Goal: Transaction & Acquisition: Purchase product/service

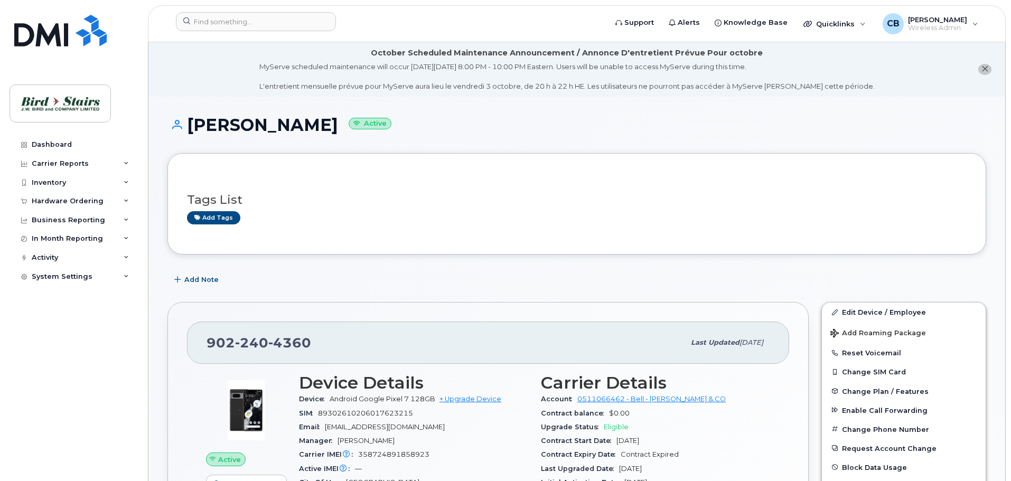
scroll to position [211, 0]
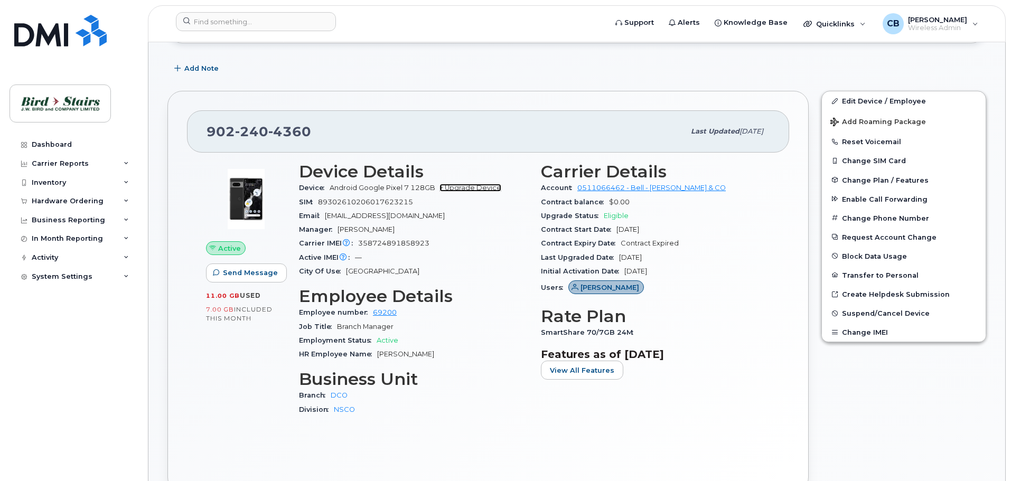
click at [488, 189] on link "+ Upgrade Device" at bounding box center [471, 188] width 62 height 8
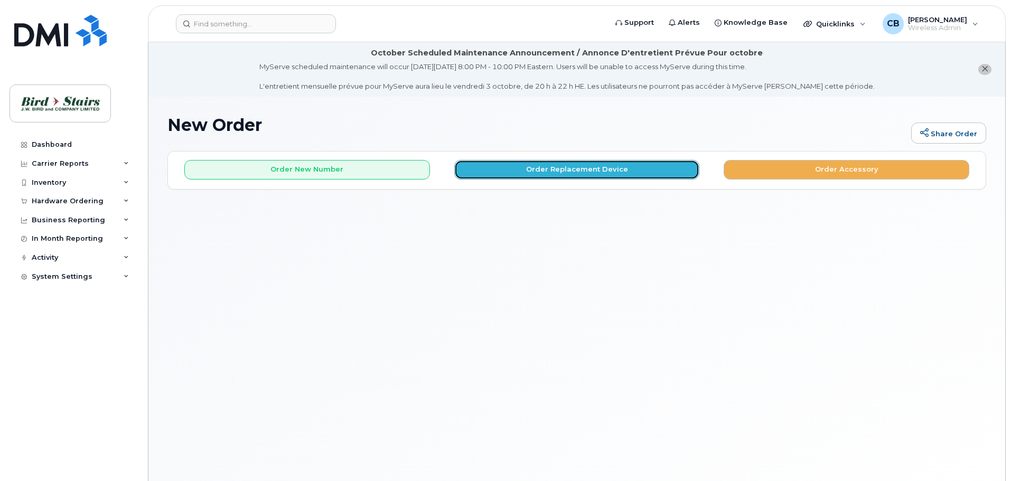
click at [557, 165] on button "Order Replacement Device" at bounding box center [577, 170] width 246 height 20
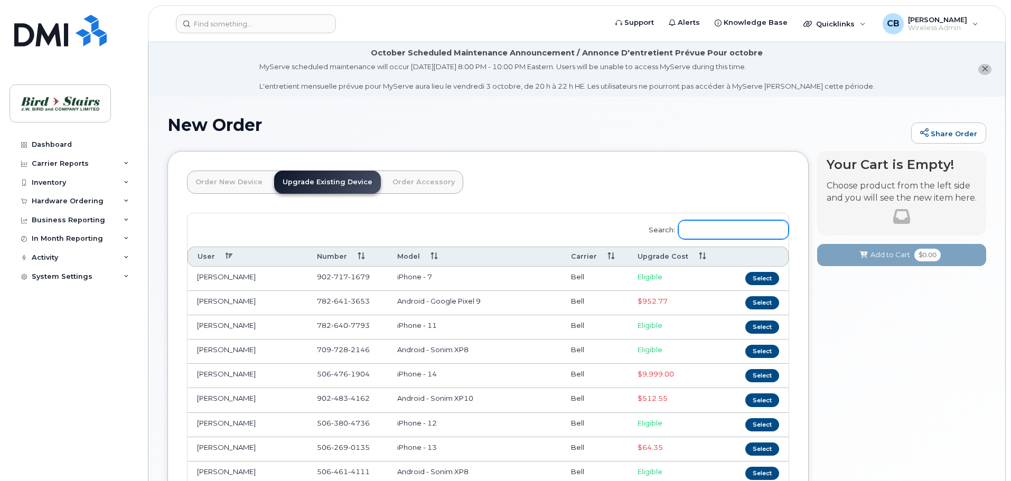
click at [736, 234] on input "Search:" at bounding box center [733, 229] width 110 height 19
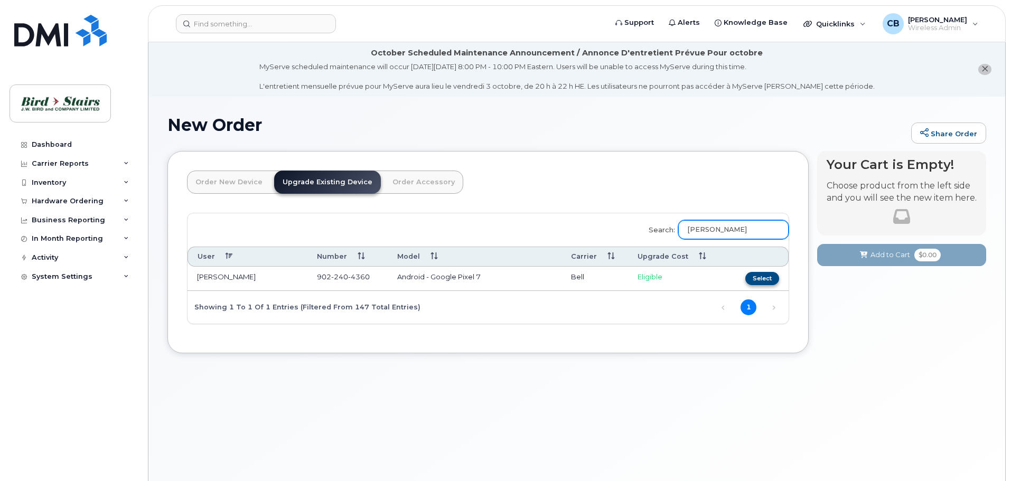
type input "rick"
click at [763, 276] on button "Select" at bounding box center [763, 278] width 34 height 13
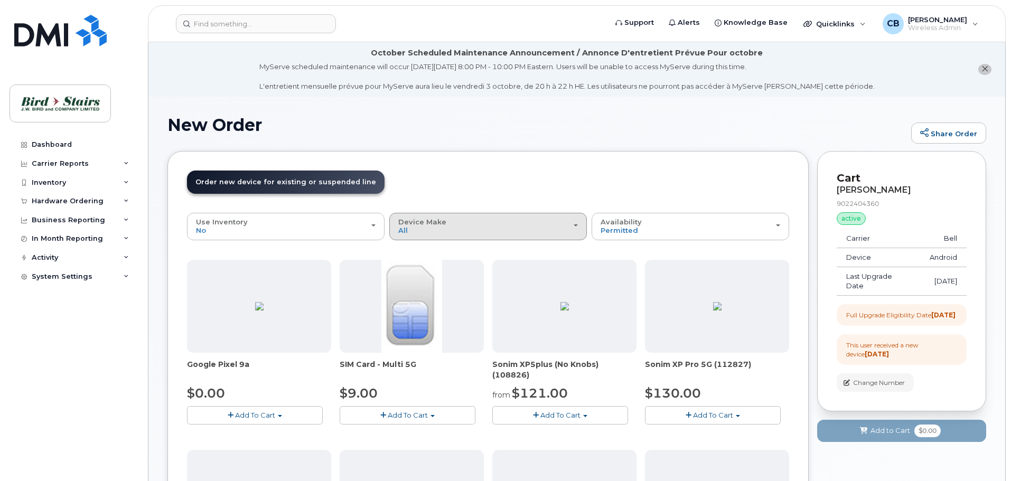
click at [542, 233] on div "Device Make All Android Cell Phone iPhone" at bounding box center [488, 226] width 180 height 16
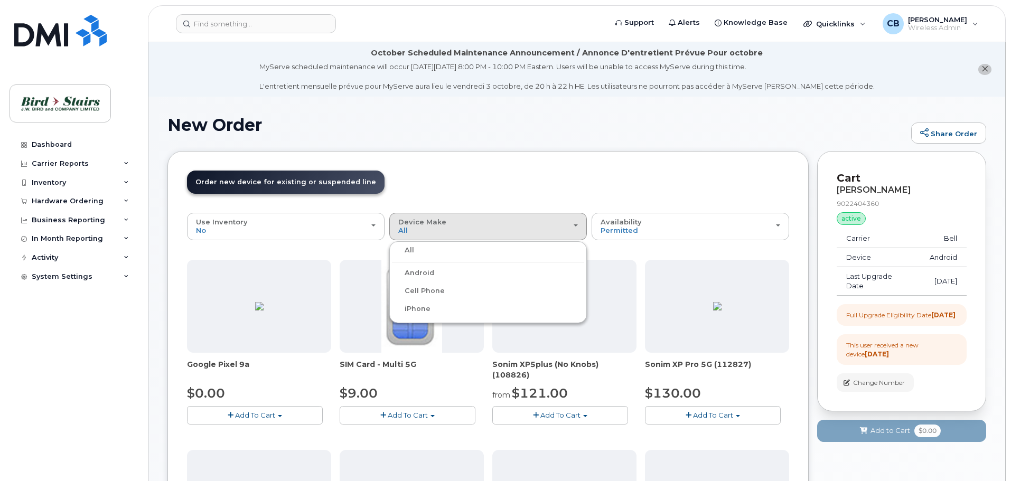
click at [429, 267] on label "Android" at bounding box center [413, 273] width 42 height 13
click at [0, 0] on input "Android" at bounding box center [0, 0] width 0 height 0
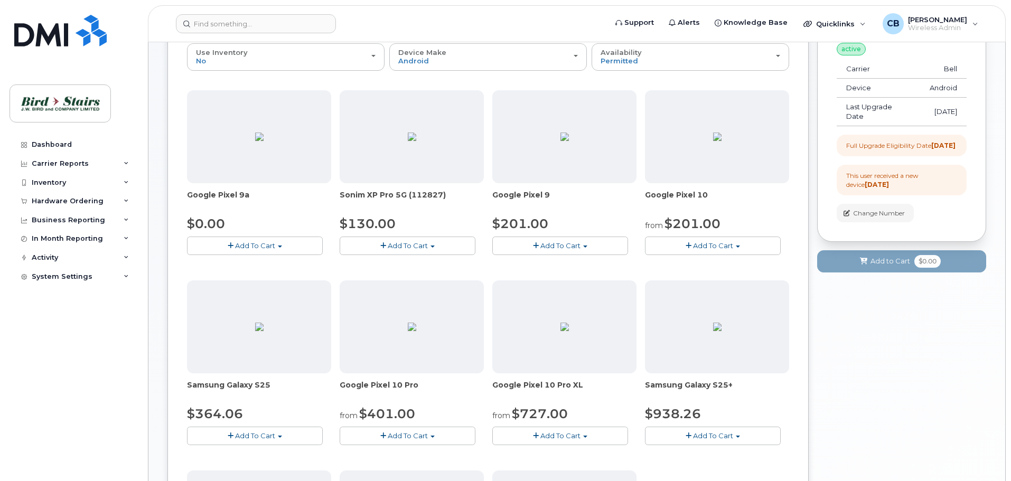
scroll to position [159, 0]
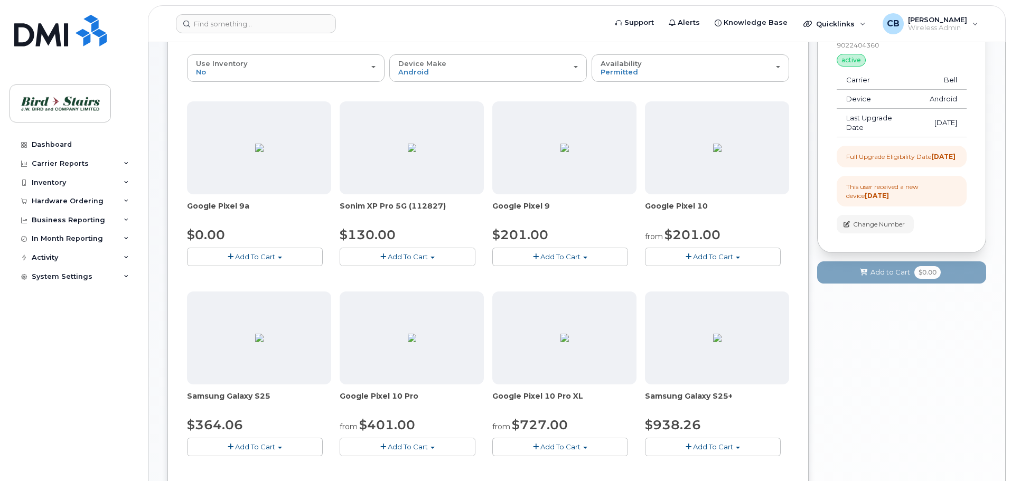
click at [740, 248] on button "Add To Cart" at bounding box center [713, 257] width 136 height 18
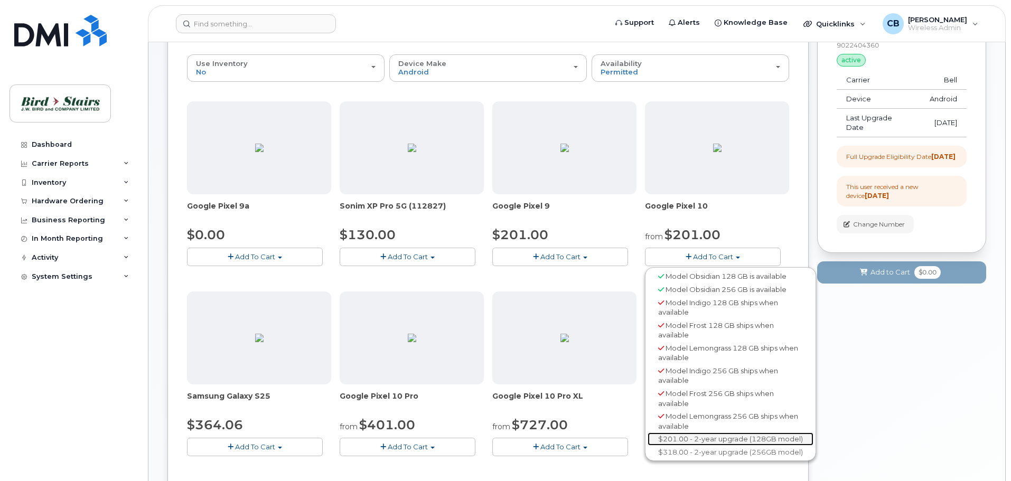
click at [730, 441] on link "$201.00 - 2-year upgrade (128GB model)" at bounding box center [731, 439] width 166 height 13
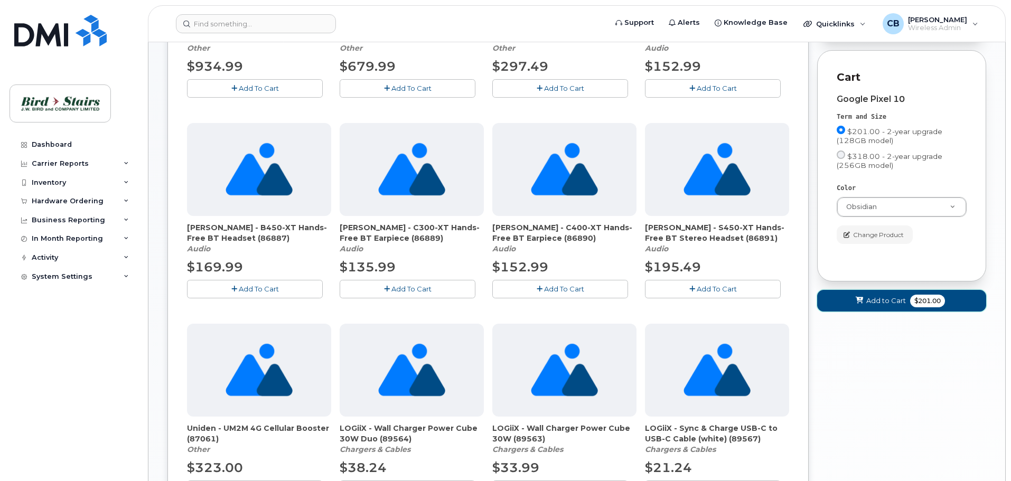
click at [885, 312] on button "Add to Cart $201.00" at bounding box center [901, 301] width 169 height 22
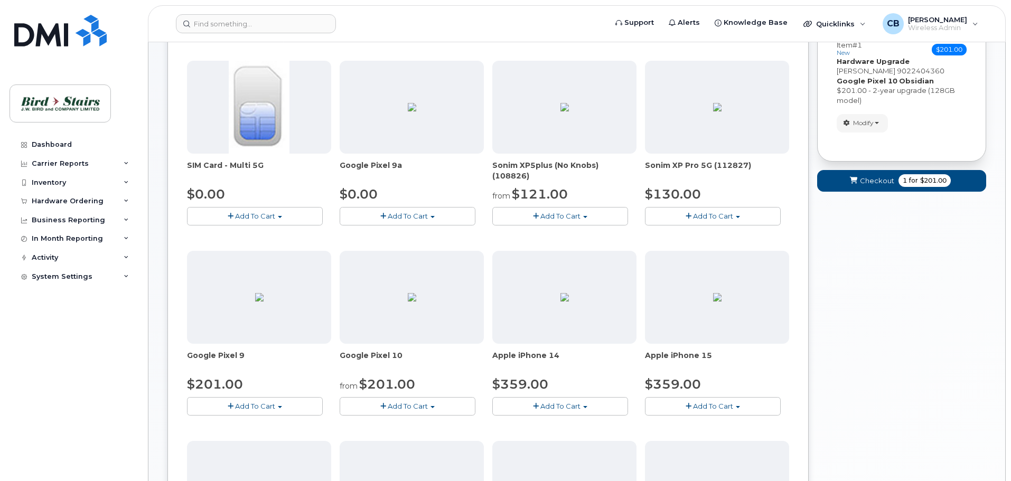
scroll to position [126, 0]
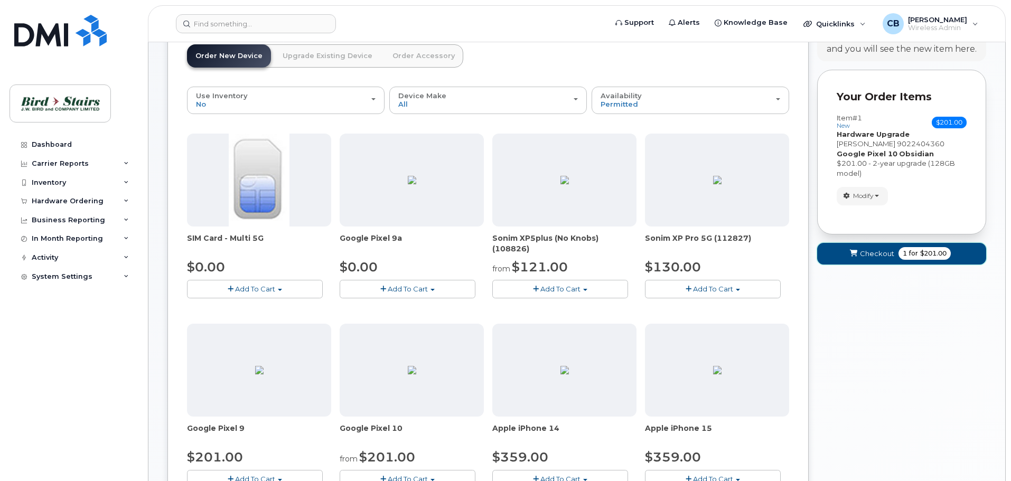
click at [915, 259] on span "1 for $201.00" at bounding box center [925, 253] width 52 height 13
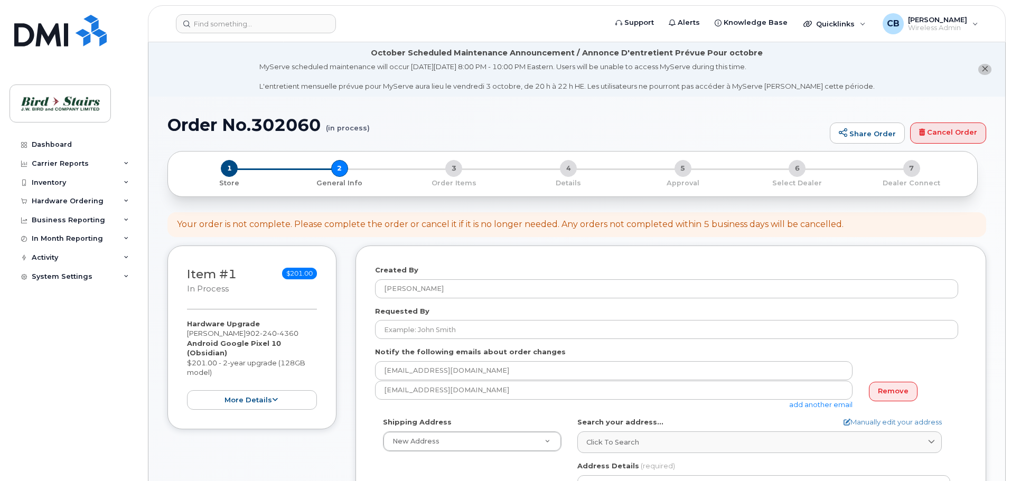
select select
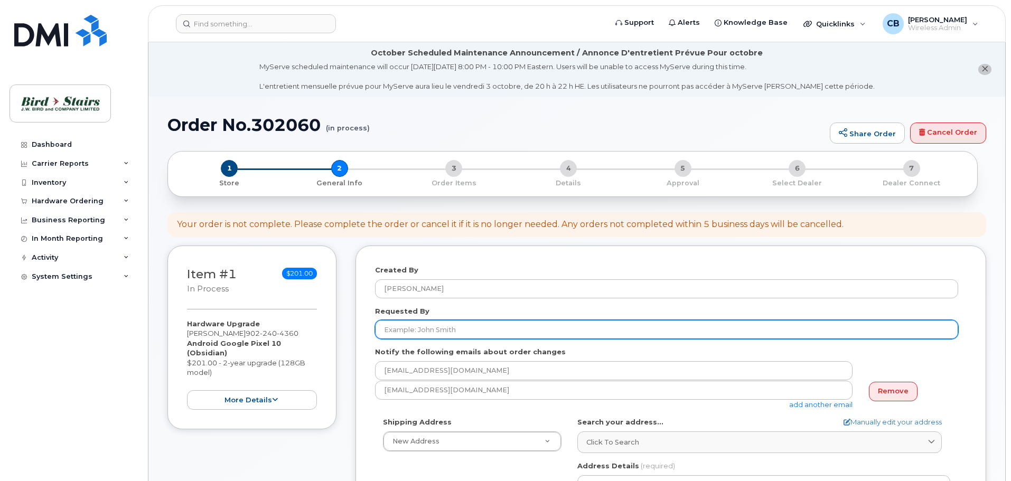
click at [438, 335] on input "Requested By" at bounding box center [666, 329] width 583 height 19
type input "[PERSON_NAME]"
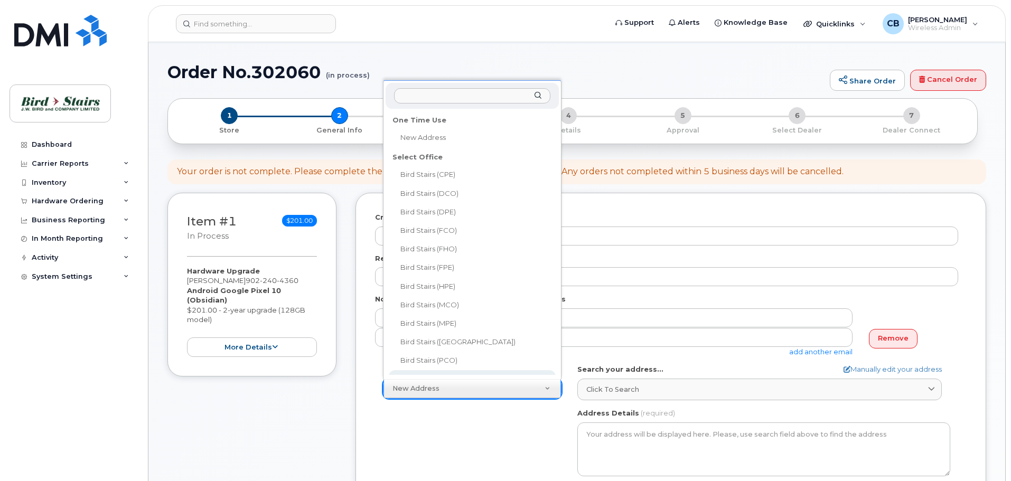
scroll to position [8, 0]
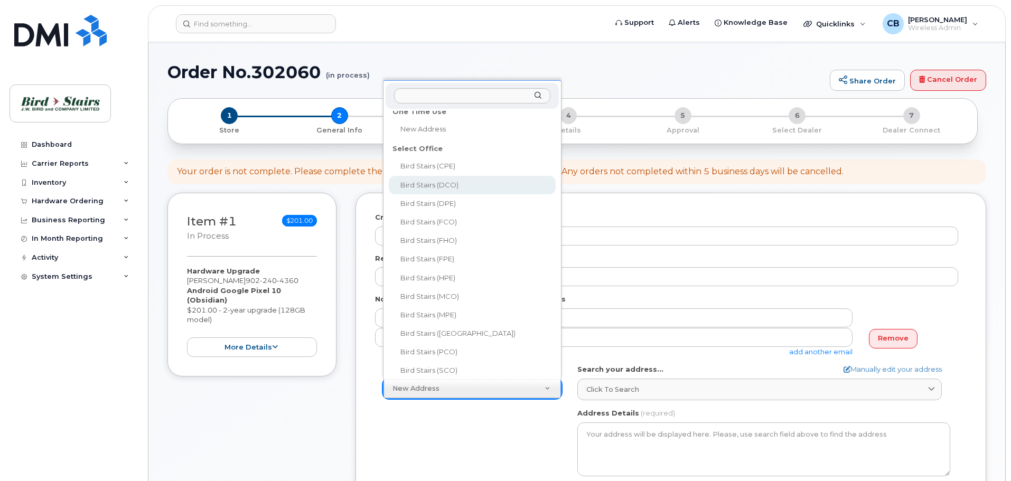
select select
type textarea "102 John Savage Ave Dartmouth Nova Scotia B3B 0C9"
type input "[PERSON_NAME]"
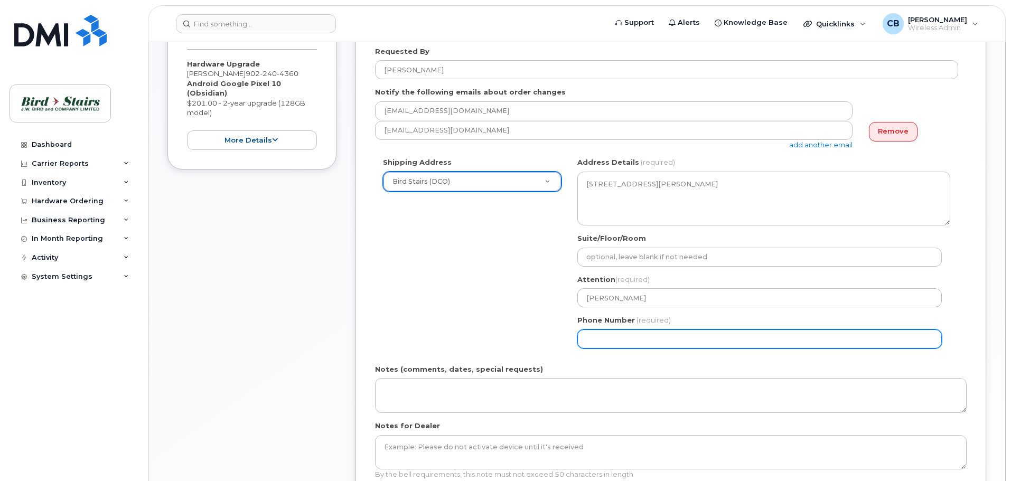
scroll to position [264, 0]
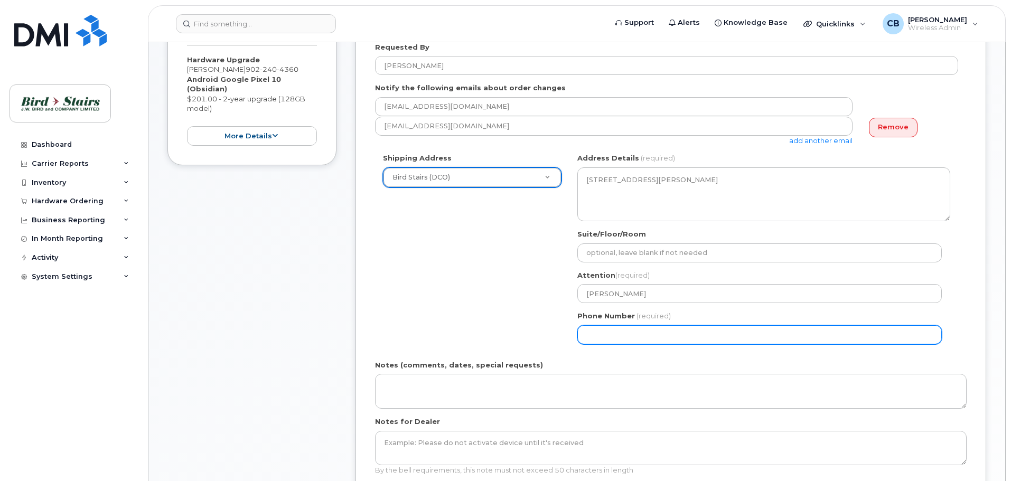
click at [625, 329] on input "Phone Number" at bounding box center [760, 335] width 365 height 19
select select
type input "902497774"
select select
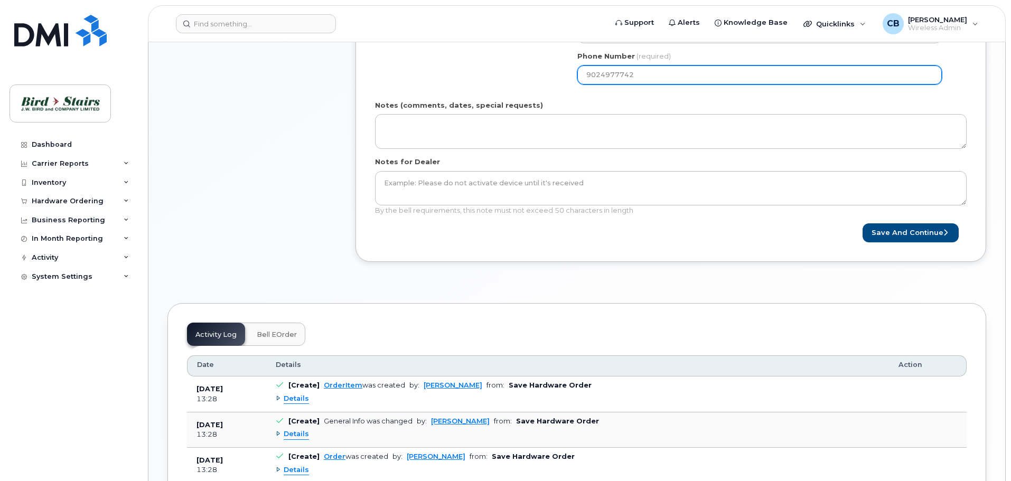
scroll to position [528, 0]
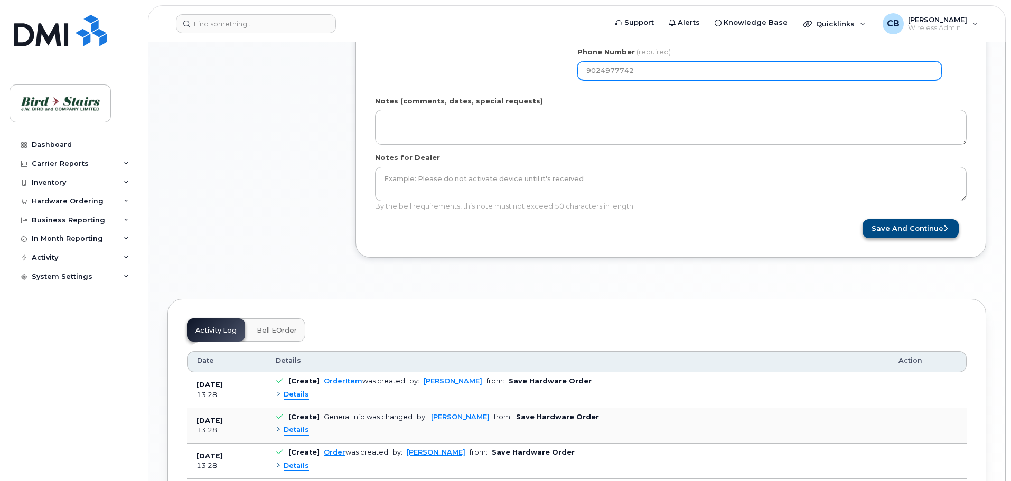
type input "9024977742"
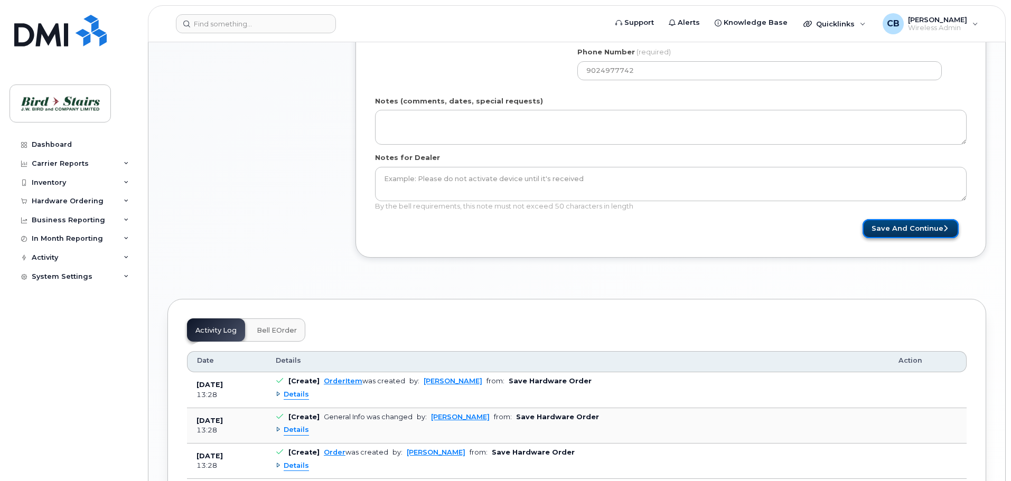
click at [909, 230] on button "Save and Continue" at bounding box center [911, 229] width 96 height 20
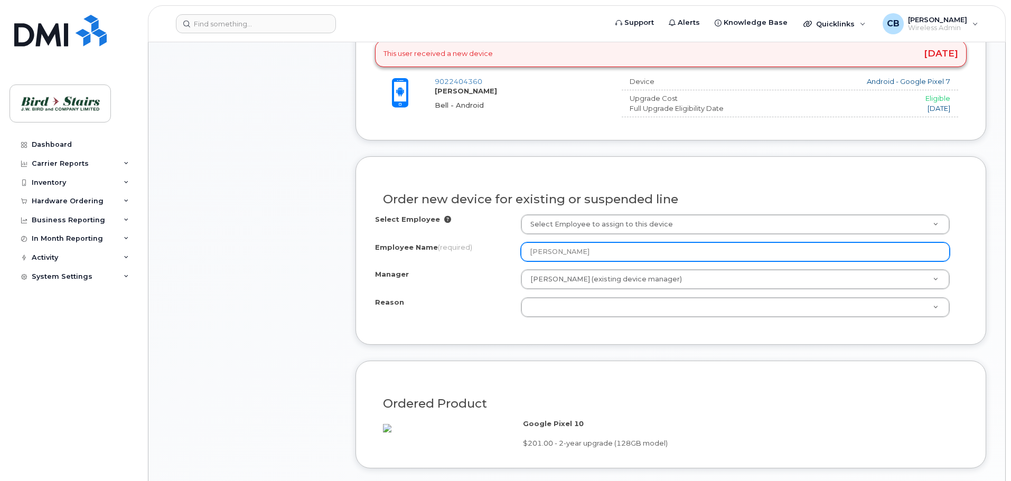
scroll to position [528, 0]
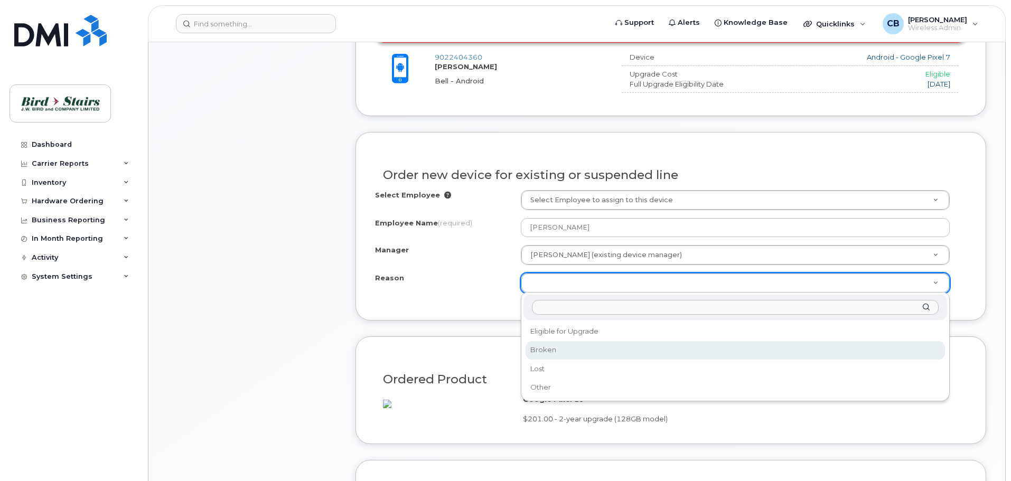
select select "broken"
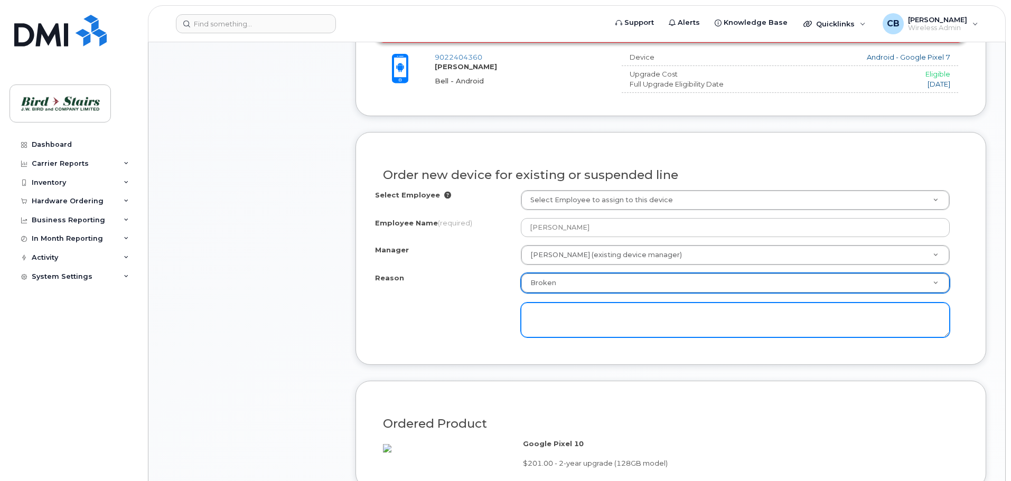
click at [568, 320] on textarea at bounding box center [735, 320] width 429 height 35
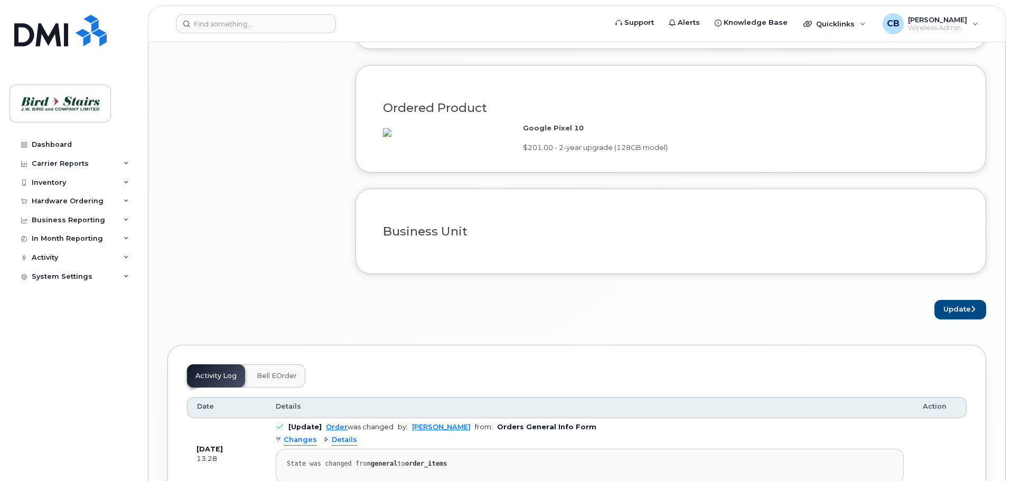
scroll to position [845, 0]
type textarea "charger"
click at [970, 319] on button "Update" at bounding box center [961, 309] width 52 height 20
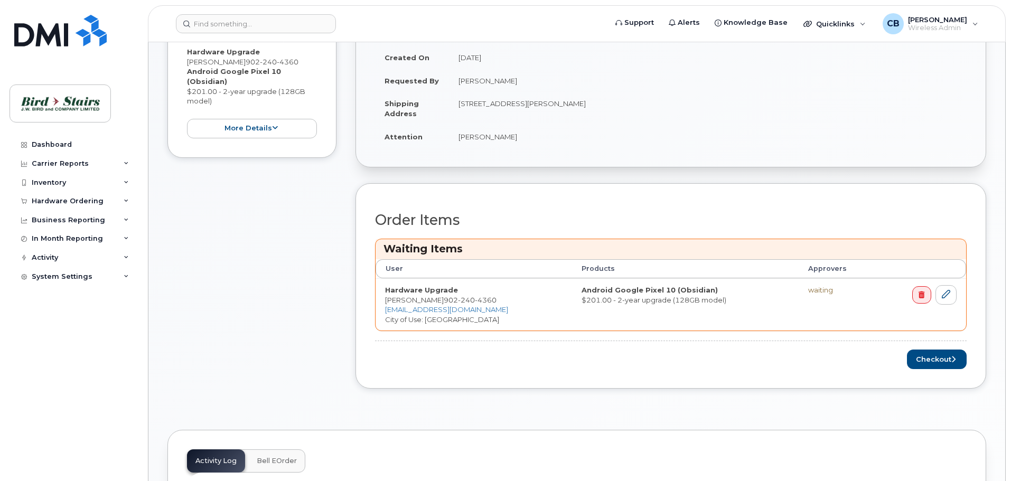
scroll to position [370, 0]
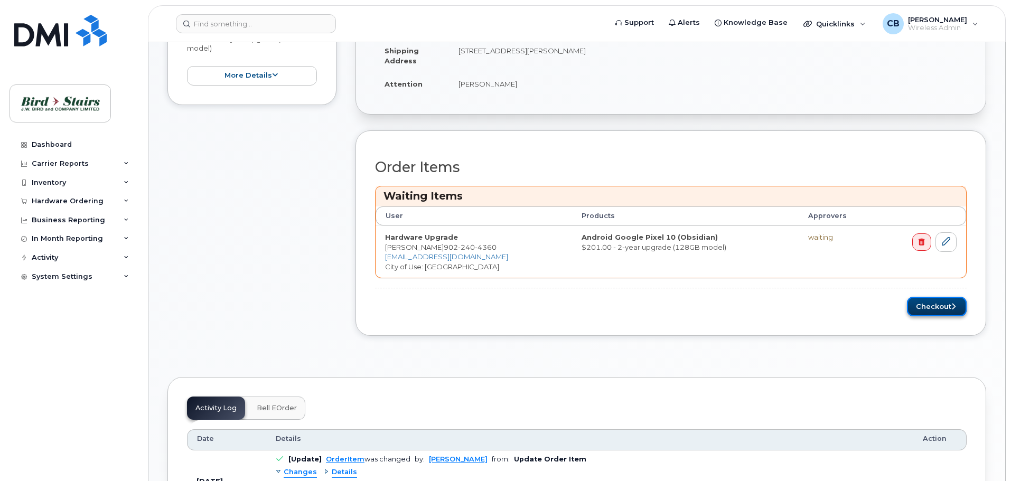
click at [946, 308] on button "Checkout" at bounding box center [937, 307] width 60 height 20
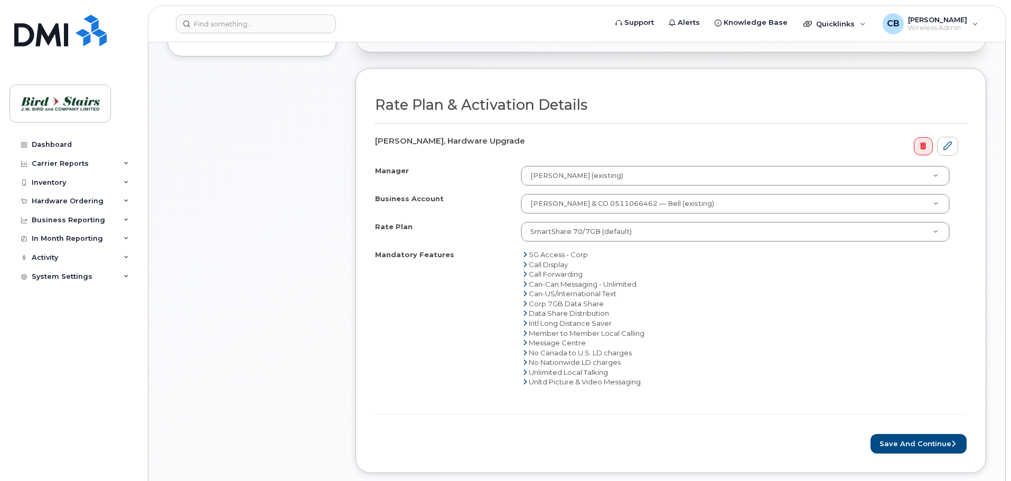
scroll to position [528, 0]
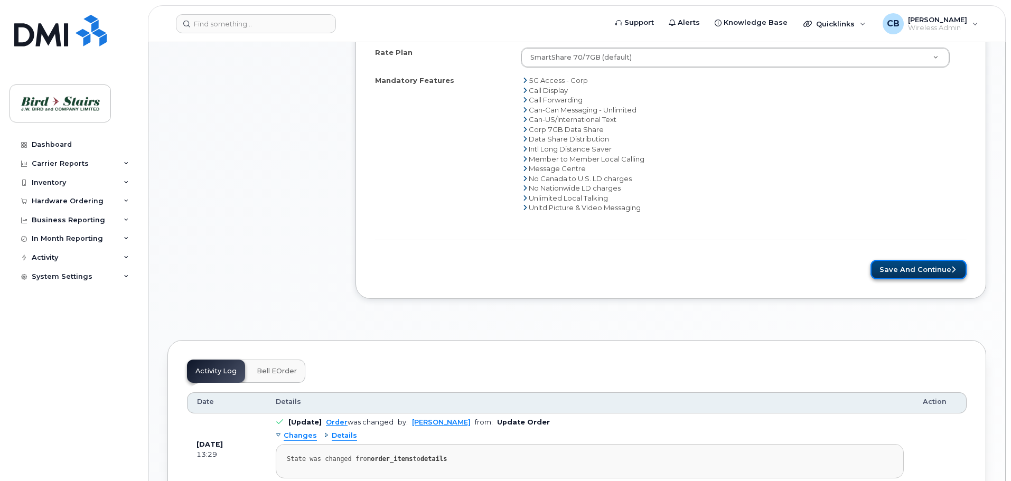
click at [945, 275] on button "Save and Continue" at bounding box center [919, 270] width 96 height 20
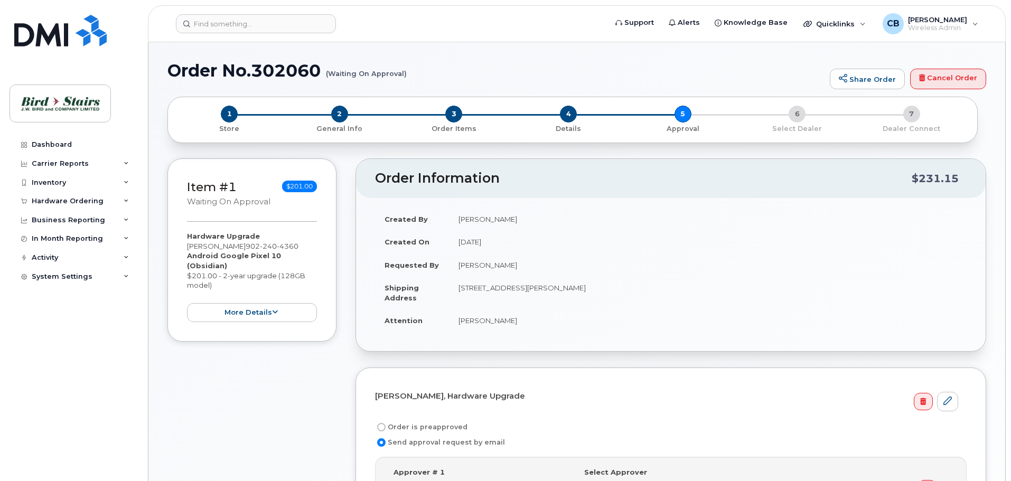
select select
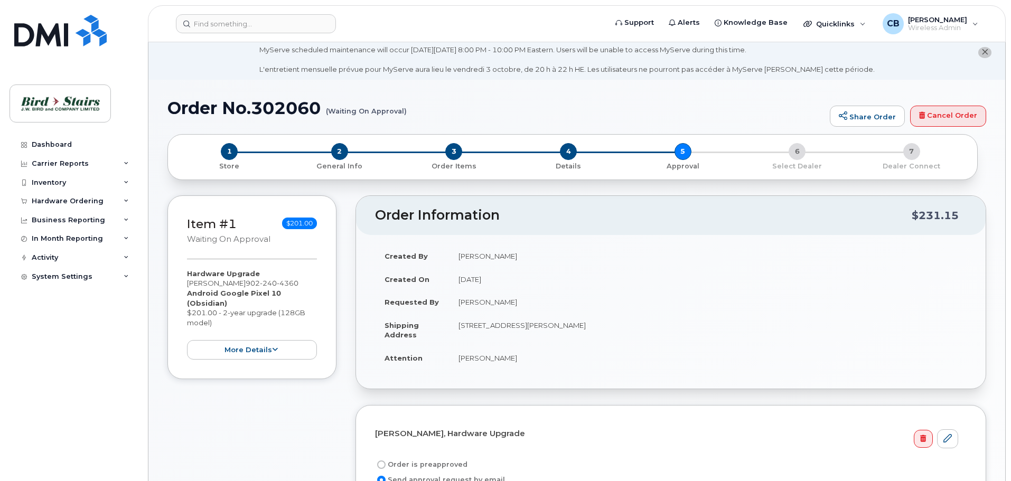
scroll to position [317, 0]
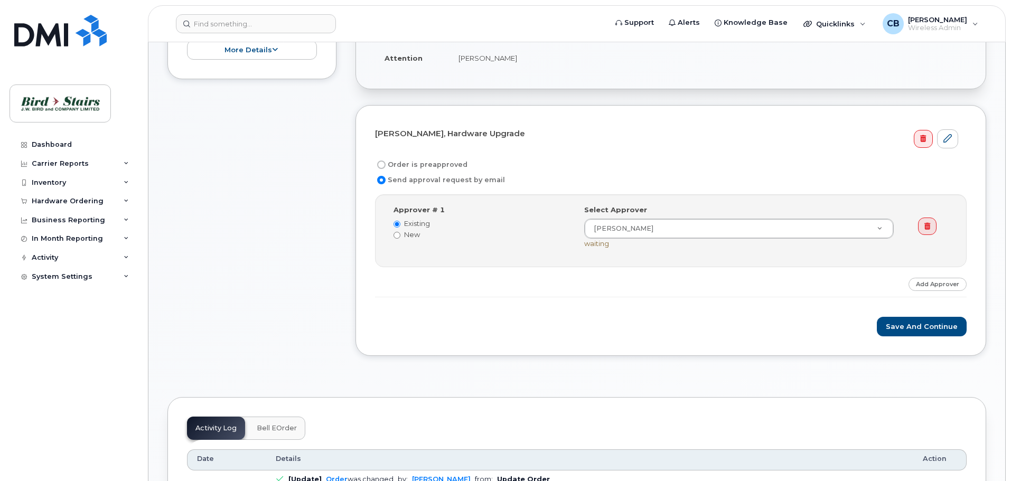
click at [418, 165] on label "Order is preapproved" at bounding box center [421, 165] width 92 height 13
click at [386, 165] on input "Order is preapproved" at bounding box center [381, 165] width 8 height 8
radio input "true"
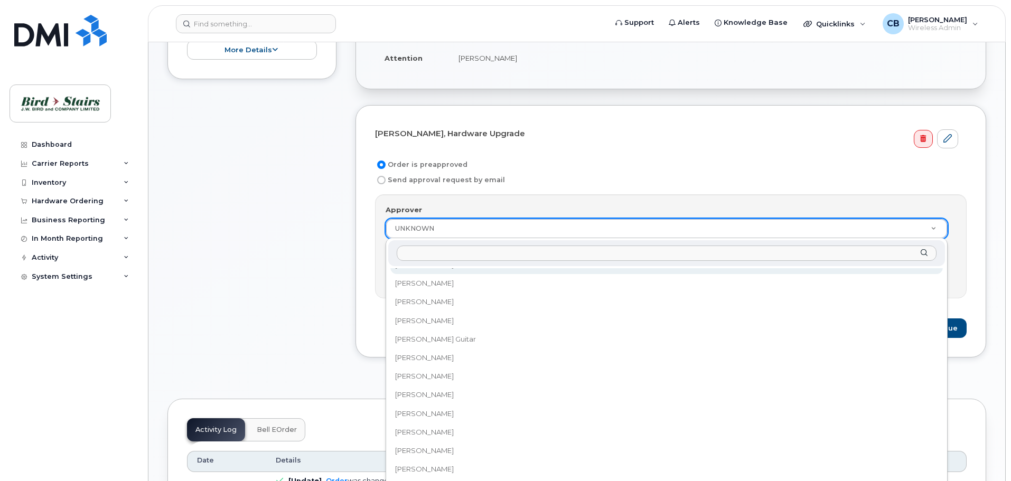
scroll to position [163, 0]
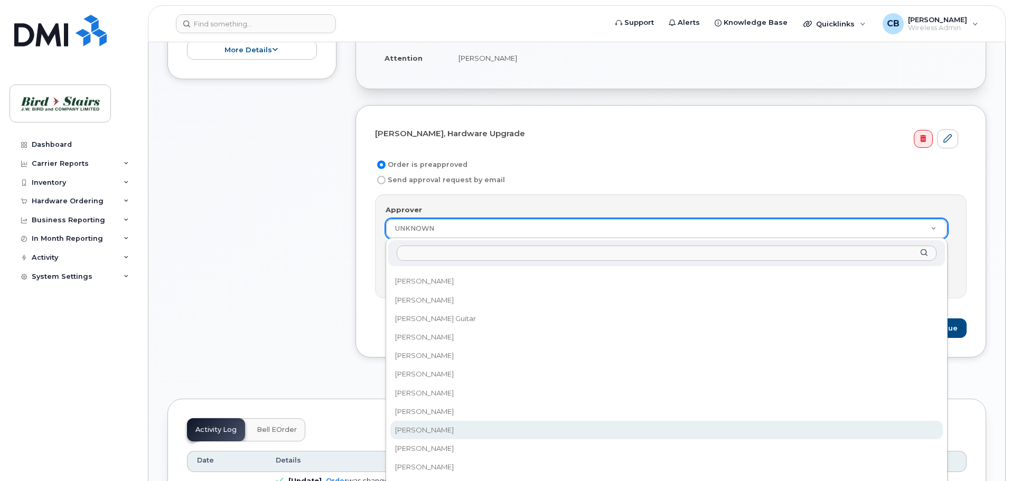
select select "1406284"
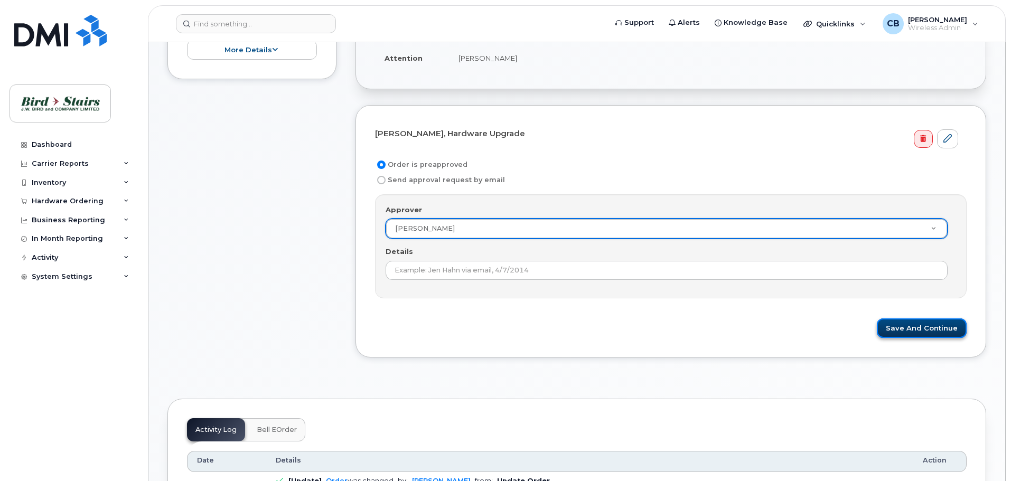
click at [909, 324] on button "Save and Continue" at bounding box center [922, 329] width 90 height 20
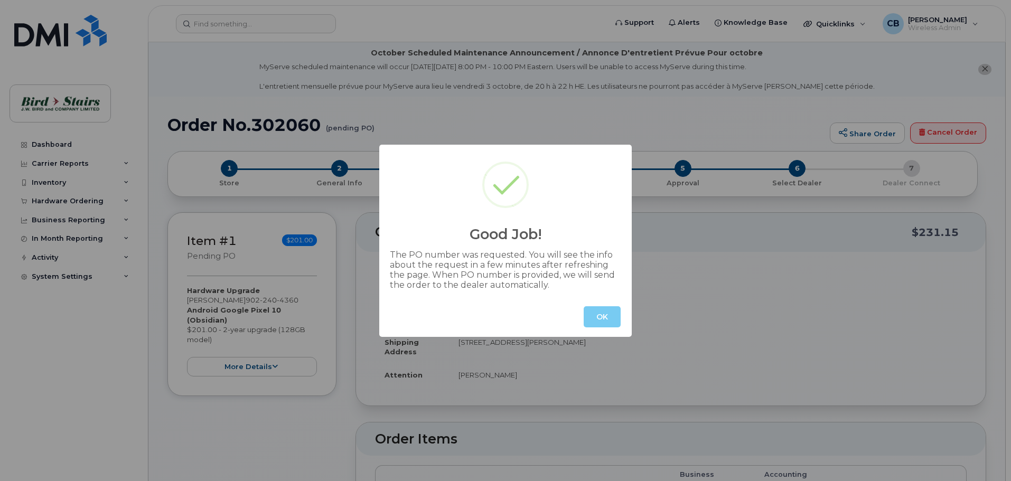
click at [603, 317] on button "OK" at bounding box center [602, 316] width 37 height 21
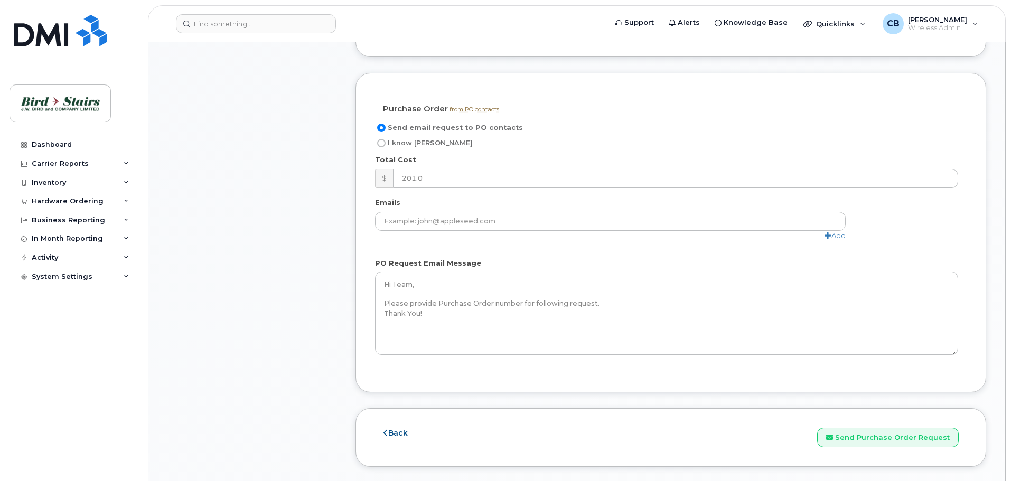
scroll to position [845, 0]
click at [390, 138] on span "I know [PERSON_NAME]" at bounding box center [430, 142] width 85 height 8
click at [386, 138] on input "I know [PERSON_NAME]" at bounding box center [381, 142] width 8 height 8
radio input "true"
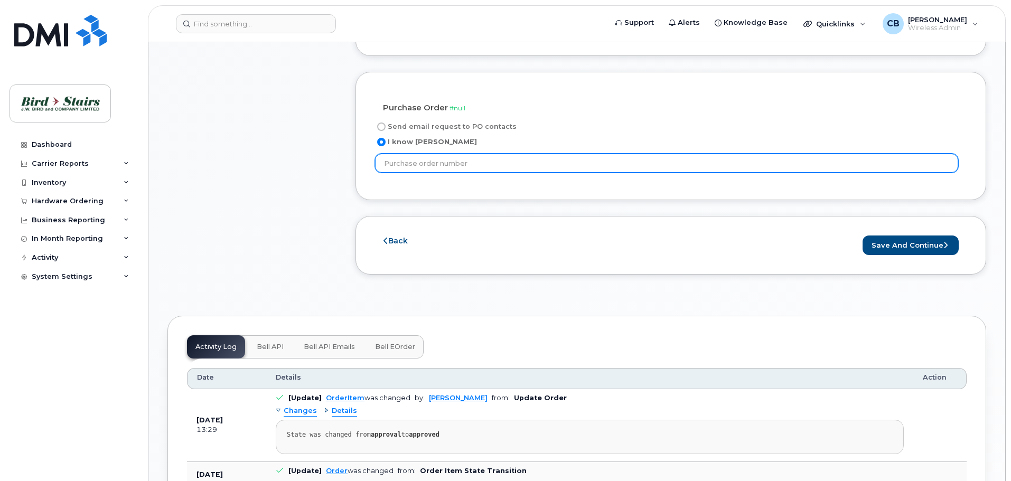
click at [438, 154] on input "text" at bounding box center [666, 163] width 583 height 19
type input "DS12345"
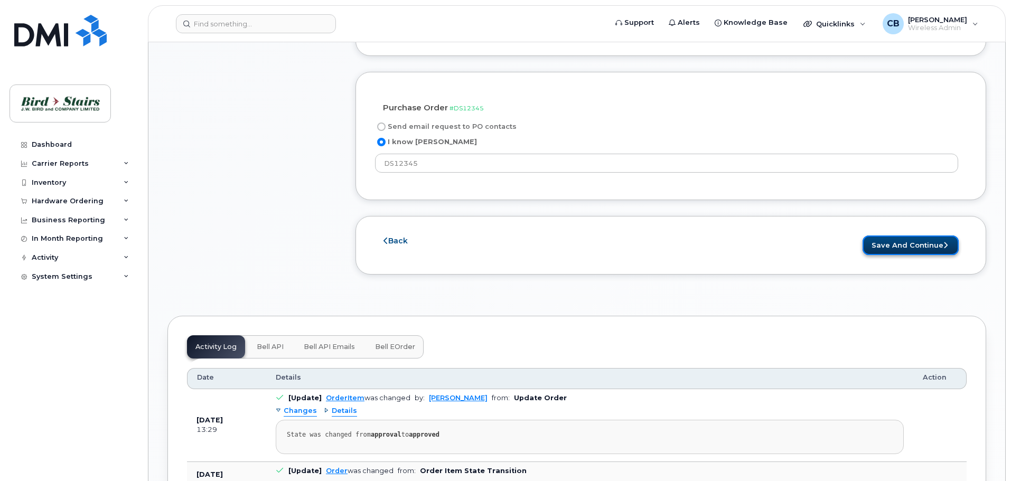
click at [938, 236] on button "Save and Continue" at bounding box center [911, 246] width 96 height 20
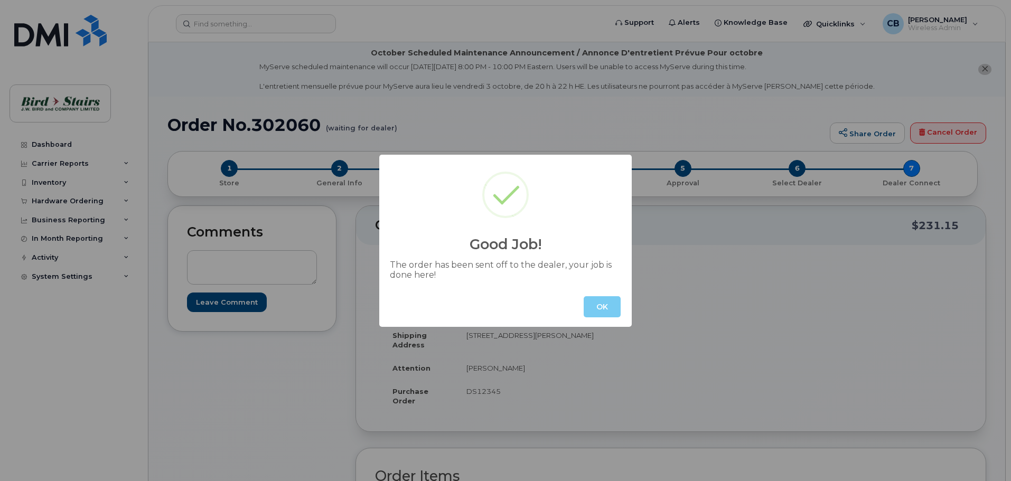
click at [597, 307] on button "OK" at bounding box center [602, 306] width 37 height 21
